Goal: Task Accomplishment & Management: Use online tool/utility

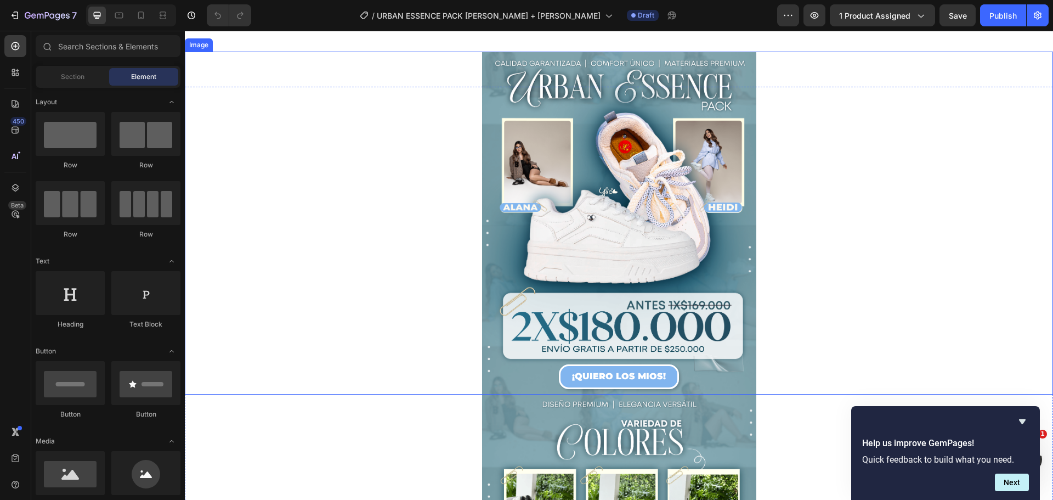
scroll to position [55, 0]
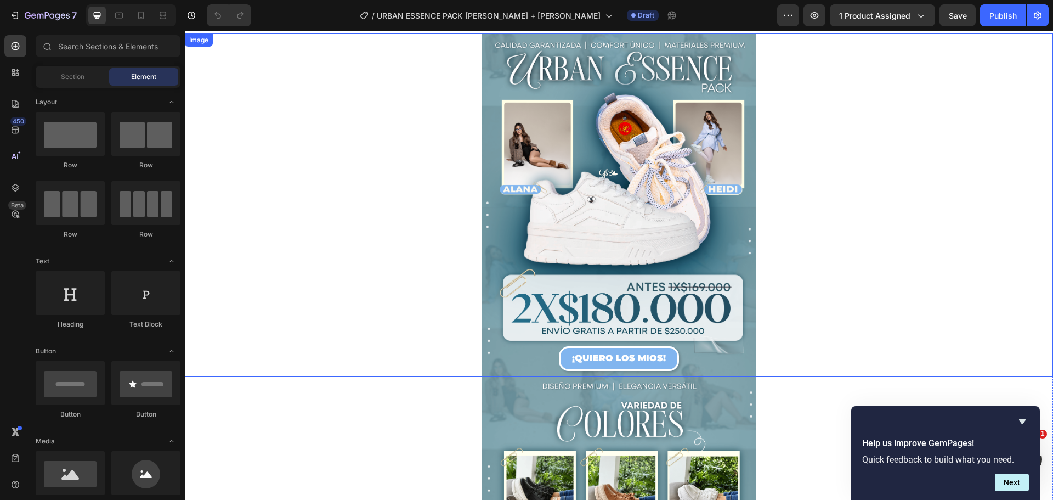
click at [552, 201] on img at bounding box center [619, 204] width 274 height 343
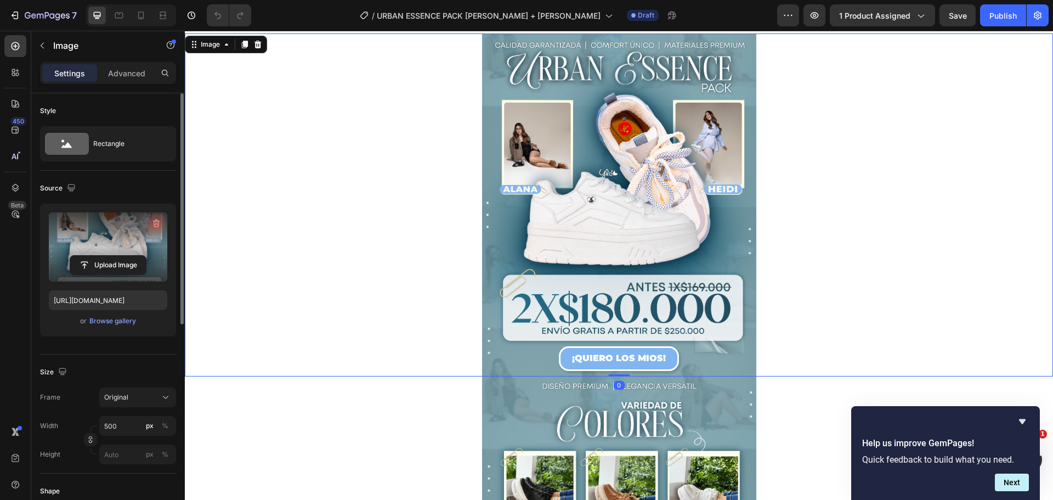
click at [156, 224] on icon "button" at bounding box center [156, 223] width 11 height 11
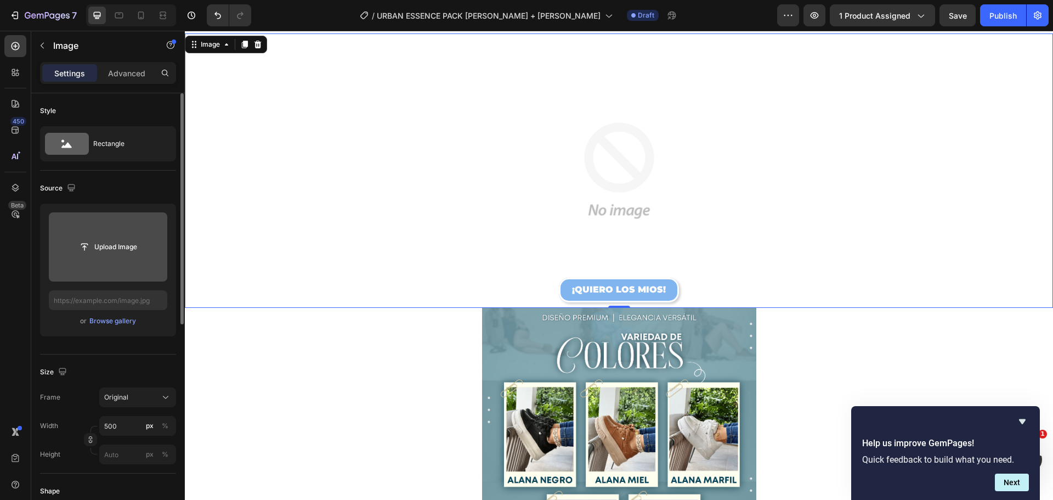
click at [99, 250] on input "file" at bounding box center [108, 247] width 76 height 19
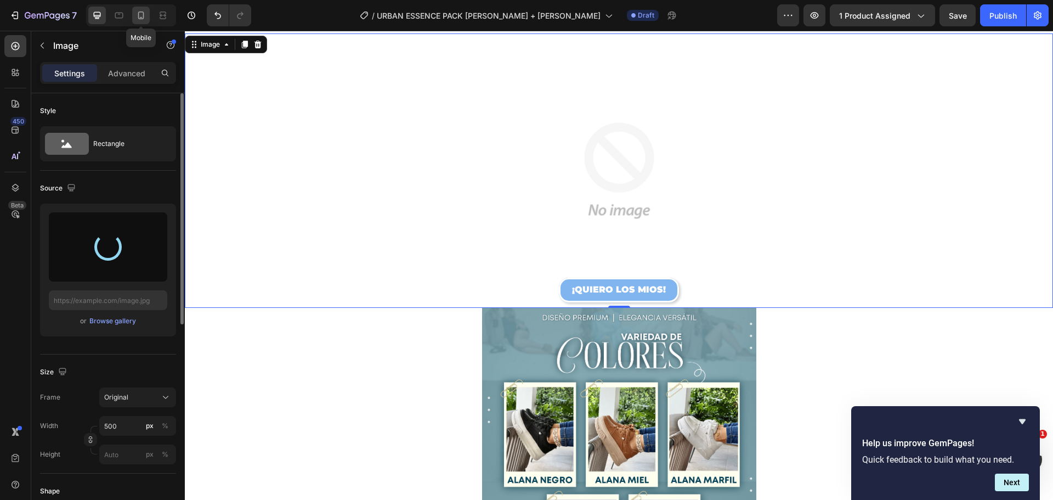
type input "[URL][DOMAIN_NAME]"
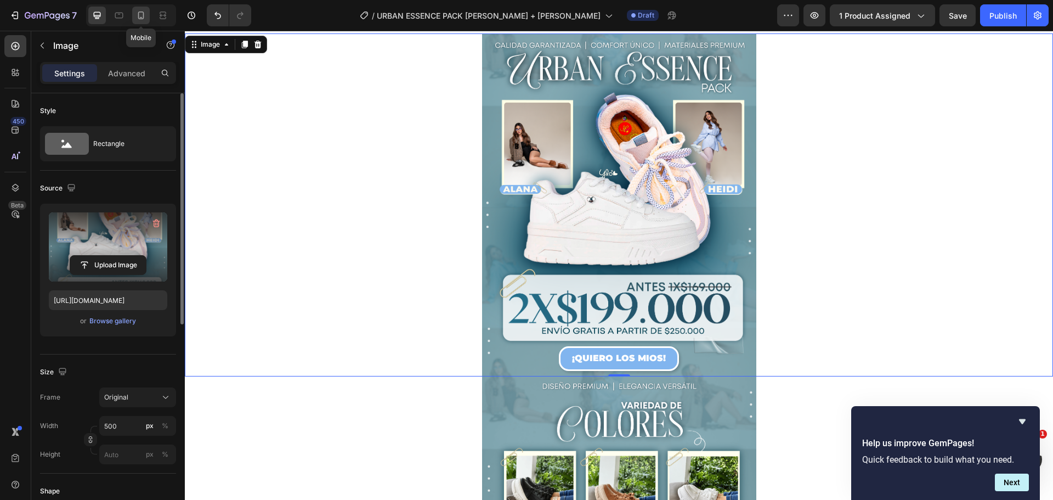
click at [138, 15] on icon at bounding box center [141, 15] width 11 height 11
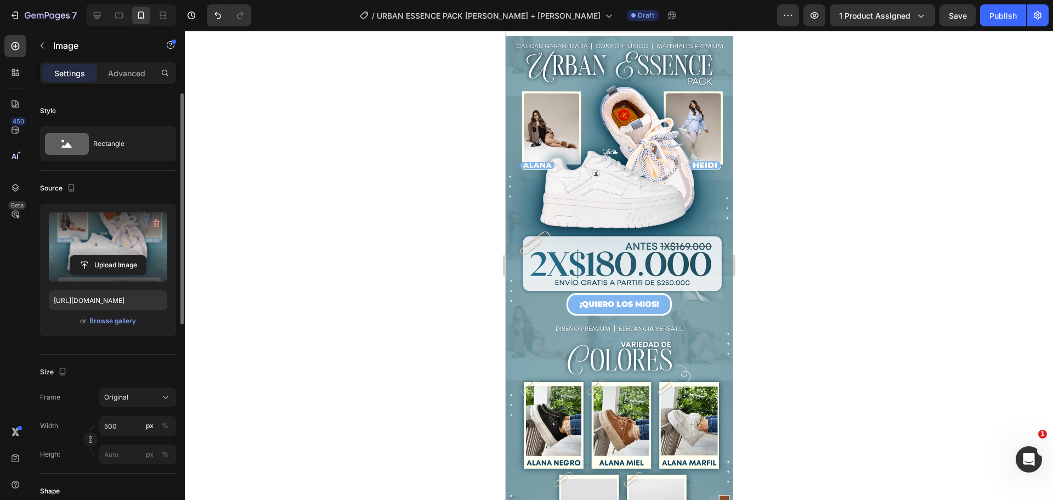
scroll to position [16, 0]
click at [615, 107] on img at bounding box center [618, 179] width 227 height 284
click at [152, 224] on icon "button" at bounding box center [156, 223] width 11 height 11
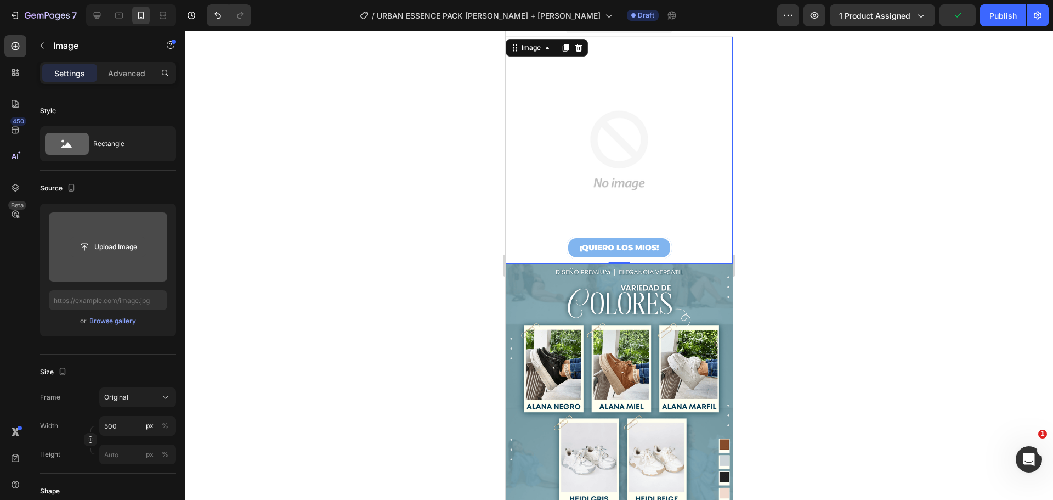
click at [100, 246] on input "file" at bounding box center [108, 247] width 76 height 19
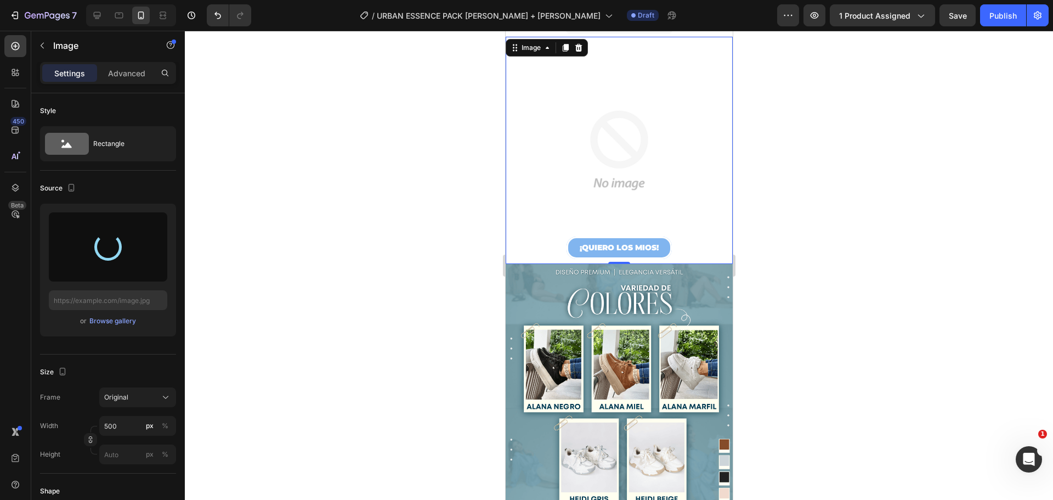
type input "[URL][DOMAIN_NAME]"
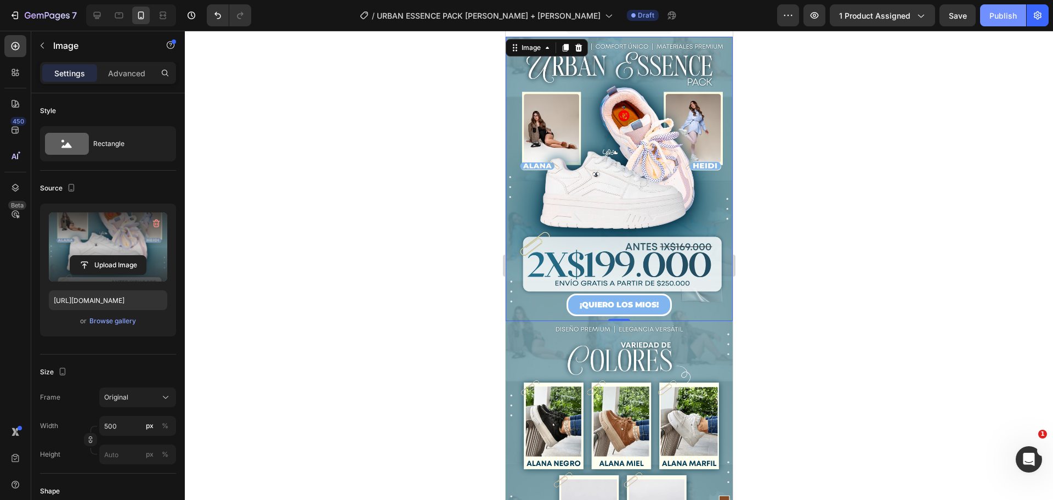
click at [1006, 15] on div "Publish" at bounding box center [1003, 16] width 27 height 12
